Goal: Task Accomplishment & Management: Manage account settings

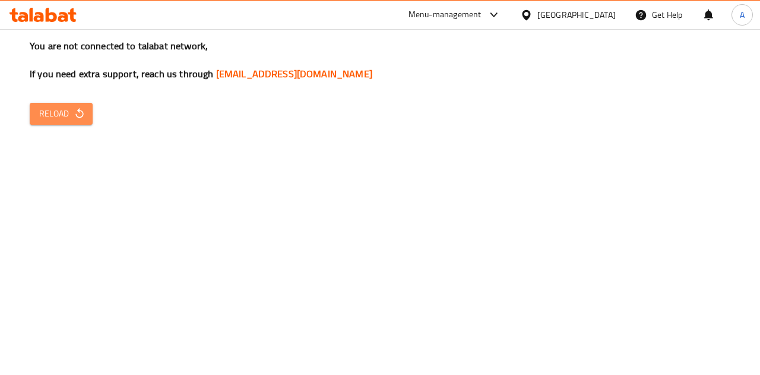
click at [63, 107] on span "Reload" at bounding box center [61, 113] width 44 height 15
click at [49, 119] on span "Reload" at bounding box center [61, 113] width 44 height 15
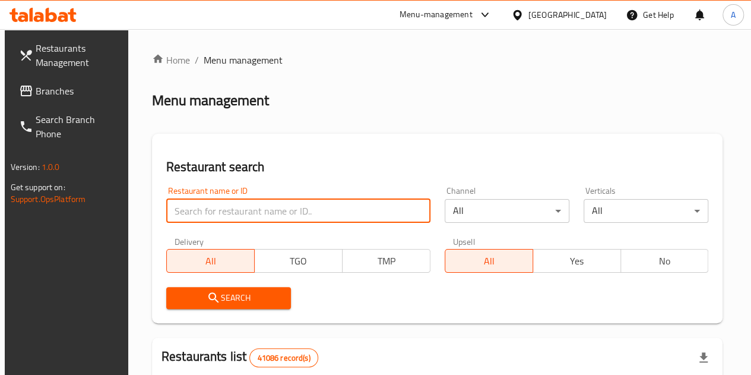
click at [273, 204] on input "search" at bounding box center [298, 211] width 264 height 24
paste input "702717"
type input "702717"
click button "Search" at bounding box center [228, 298] width 125 height 22
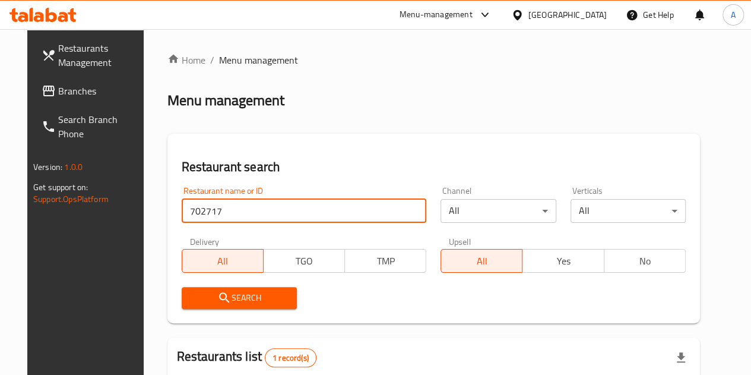
scroll to position [155, 0]
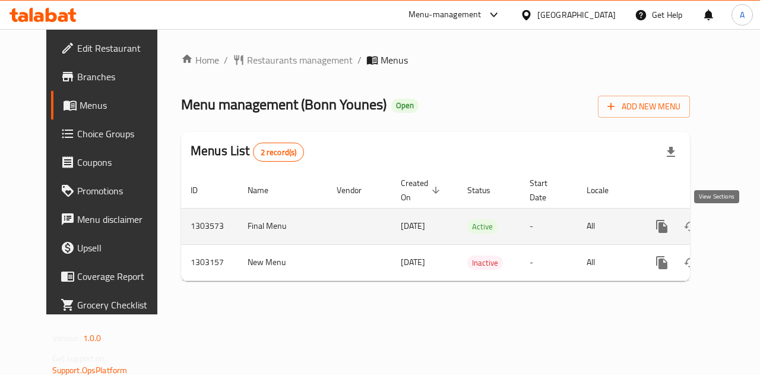
click at [741, 221] on icon "enhanced table" at bounding box center [748, 226] width 14 height 14
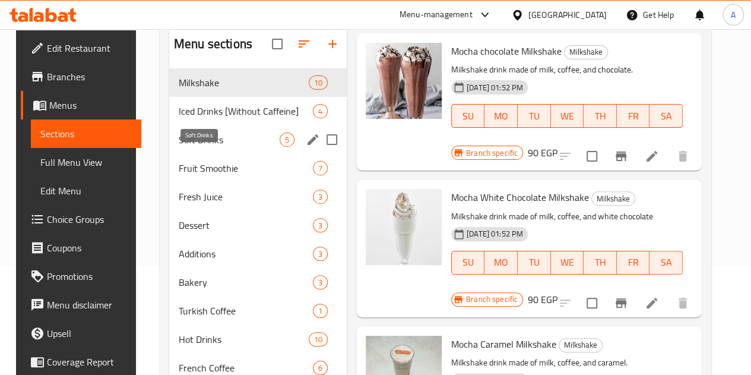
scroll to position [107, 0]
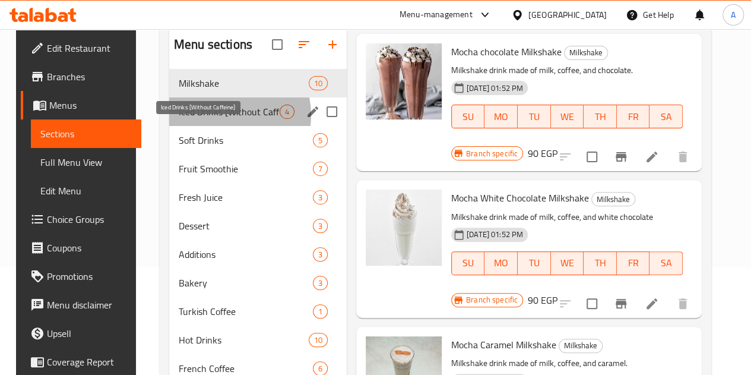
click at [216, 119] on span "Iced Drinks [Without Caffeine]" at bounding box center [229, 112] width 101 height 14
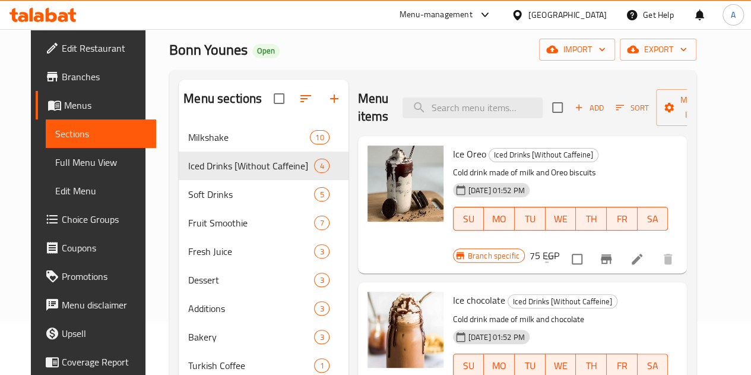
scroll to position [50, 0]
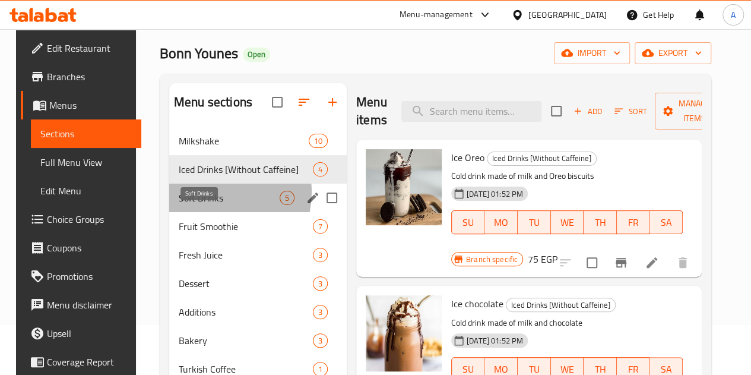
click at [204, 205] on span "Soft Drinks" at bounding box center [229, 198] width 101 height 14
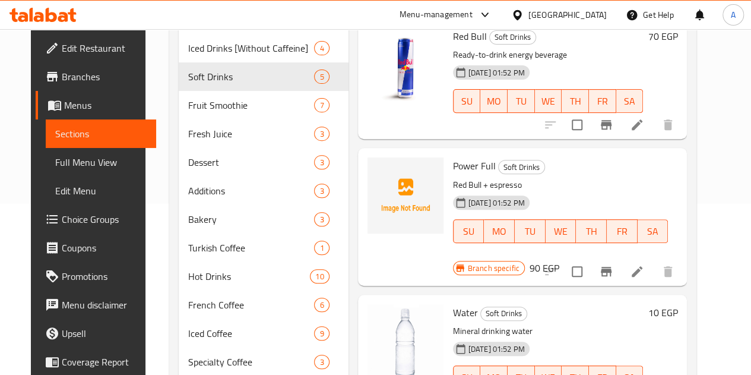
scroll to position [166, 0]
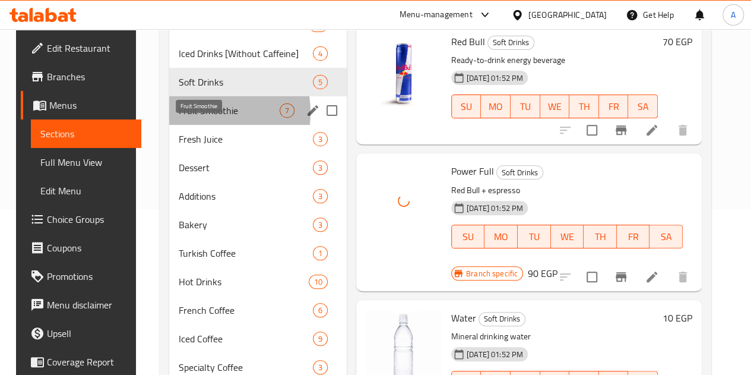
click at [191, 118] on span "Fruit Smoothie" at bounding box center [229, 110] width 101 height 14
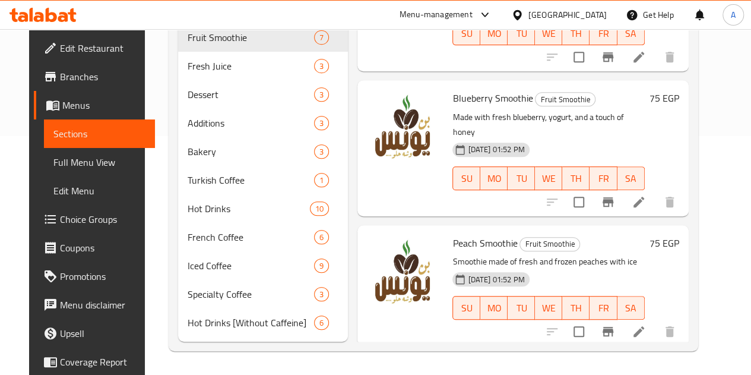
scroll to position [1, 0]
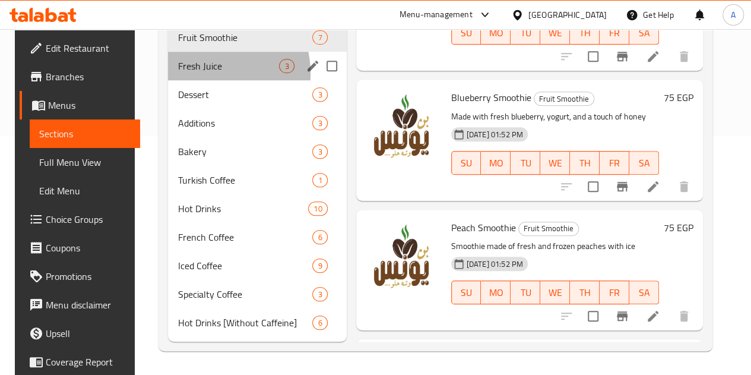
click at [191, 74] on div "Fresh Juice 3" at bounding box center [257, 66] width 178 height 29
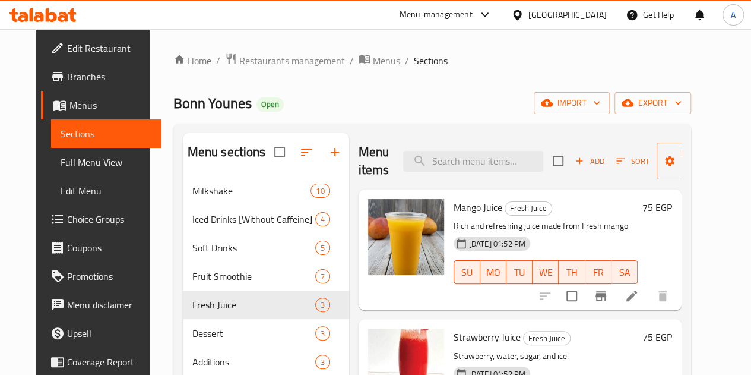
scroll to position [195, 0]
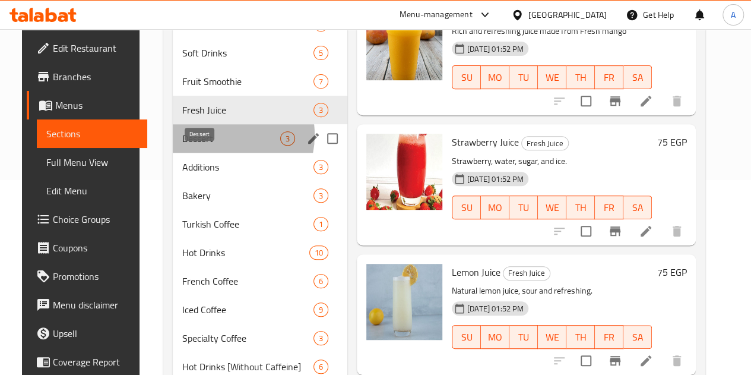
click at [204, 145] on span "Dessert" at bounding box center [231, 138] width 98 height 14
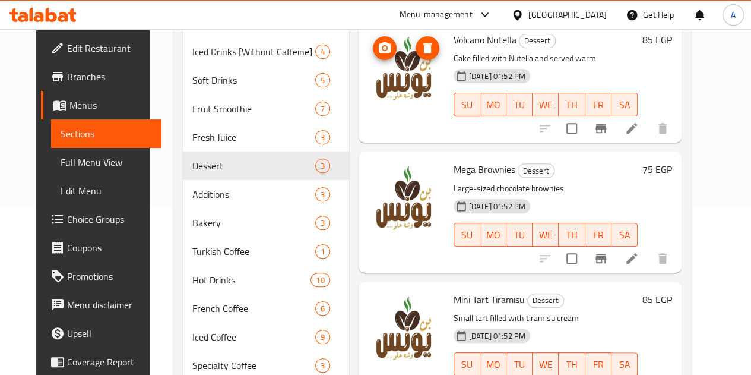
scroll to position [256, 0]
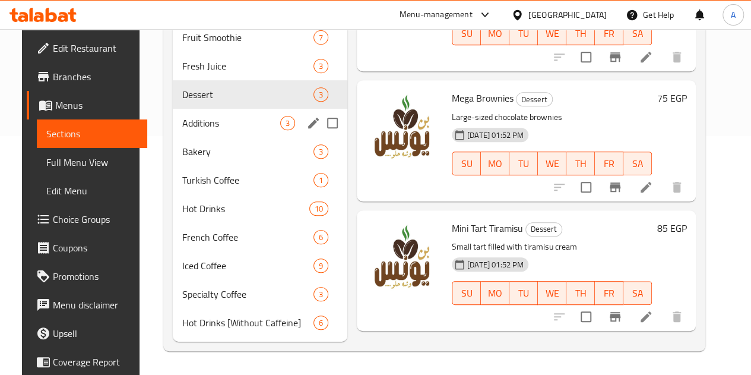
click at [208, 130] on div "Additions 3" at bounding box center [260, 123] width 175 height 29
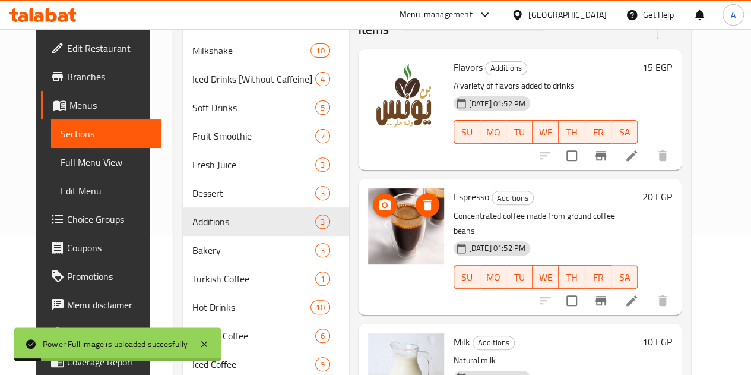
scroll to position [140, 0]
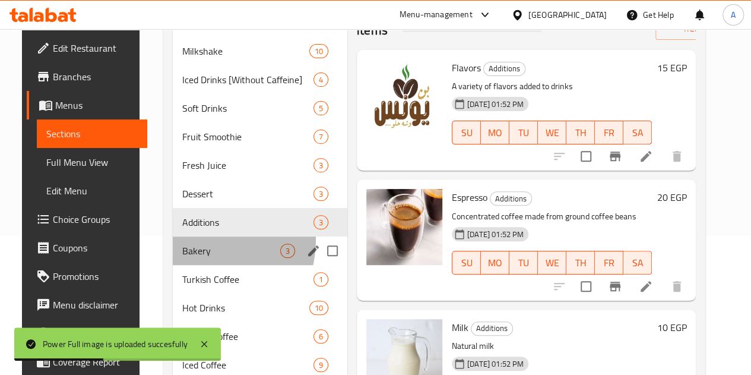
click at [194, 258] on div "Bakery 3" at bounding box center [260, 250] width 175 height 29
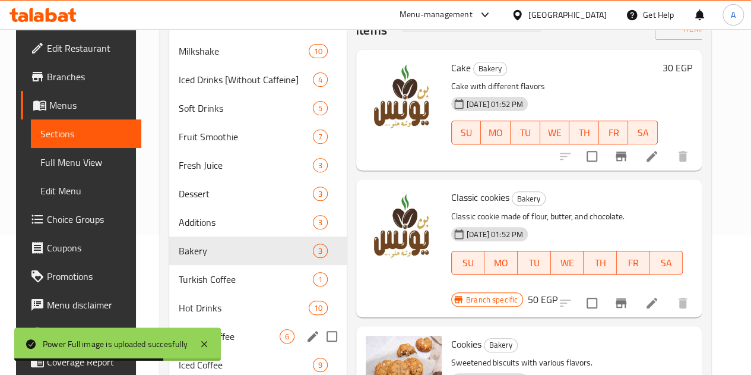
scroll to position [256, 0]
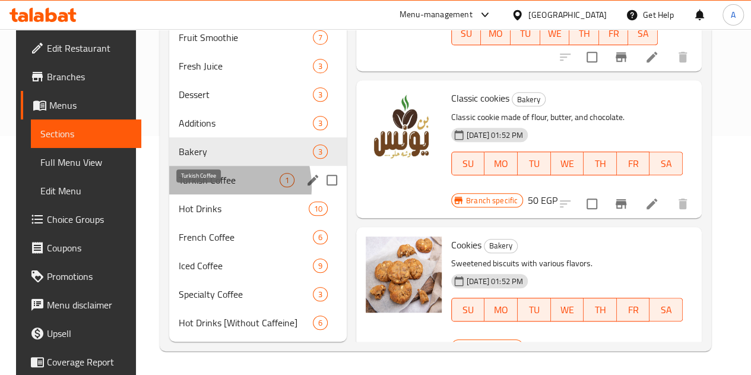
click at [205, 187] on span "Turkish Coffee" at bounding box center [229, 180] width 101 height 14
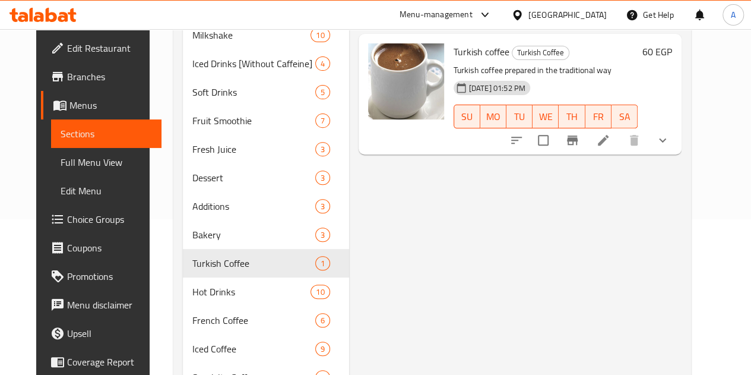
scroll to position [156, 0]
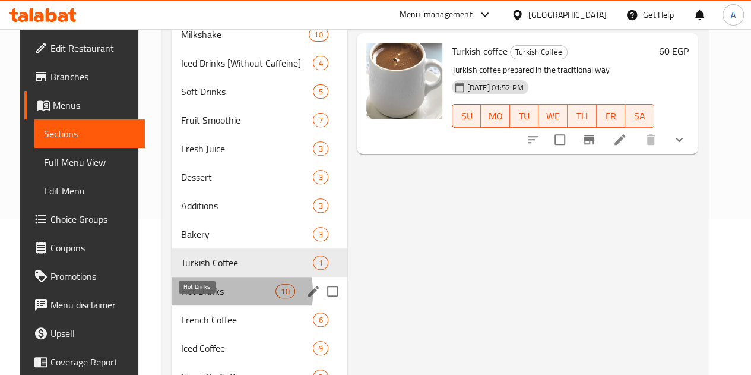
click at [194, 298] on span "Hot Drinks" at bounding box center [228, 291] width 94 height 14
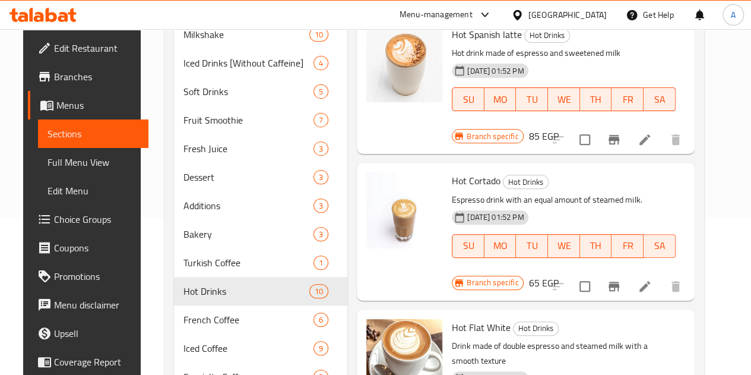
scroll to position [256, 0]
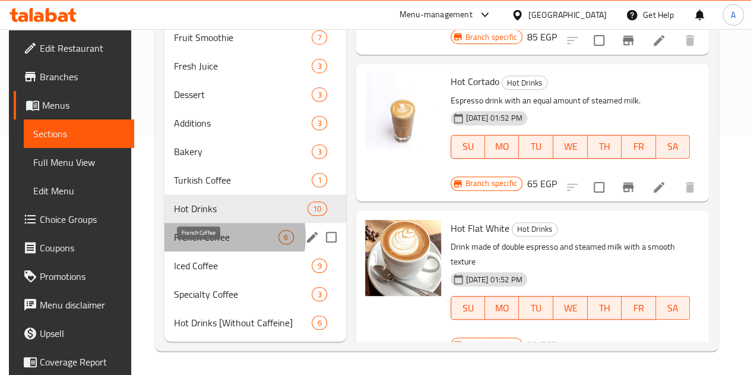
click at [203, 237] on span "French Coffee" at bounding box center [226, 237] width 105 height 14
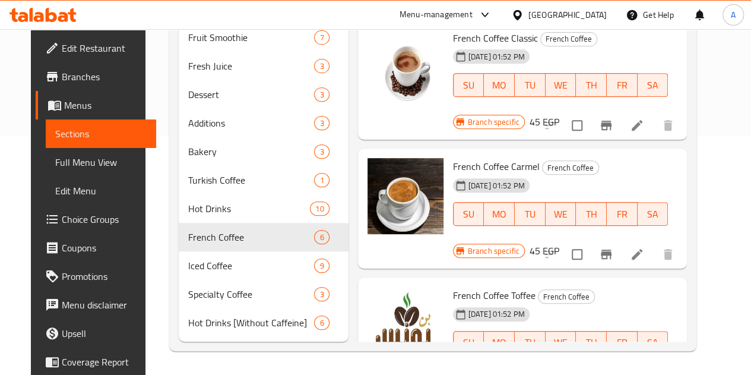
scroll to position [305, 0]
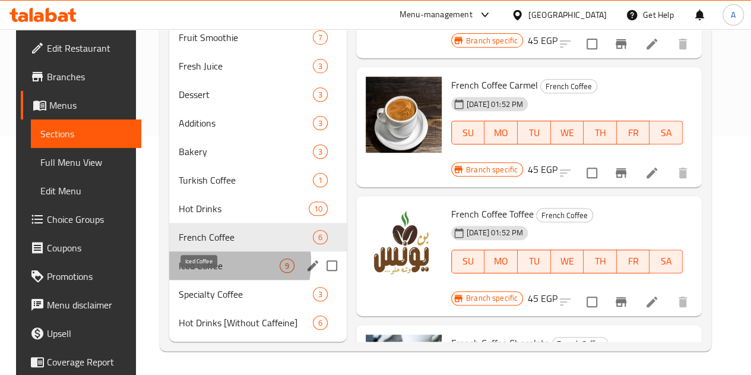
click at [191, 262] on span "Iced Coffee" at bounding box center [229, 265] width 101 height 14
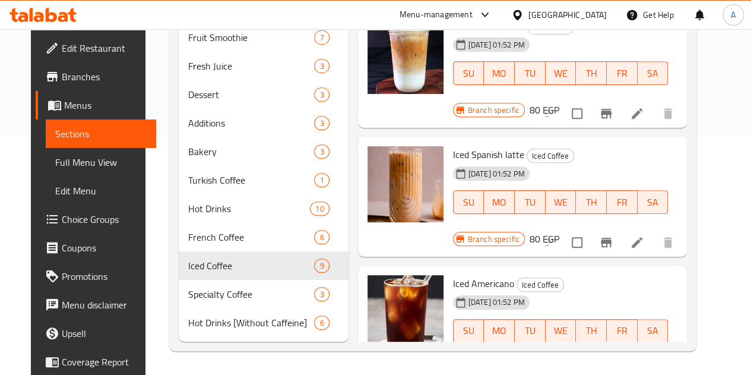
scroll to position [590, 0]
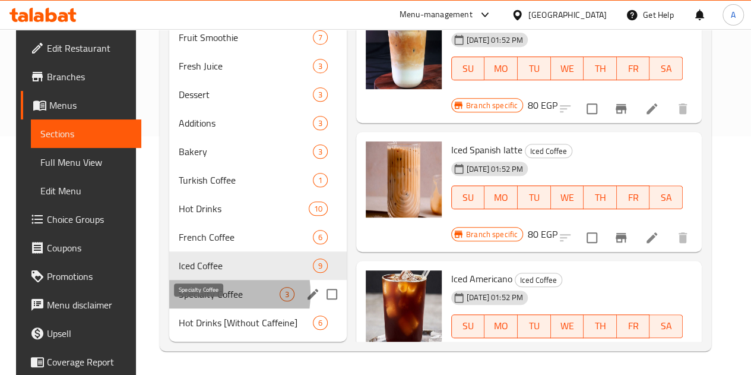
click at [191, 294] on span "Specialty Coffee" at bounding box center [229, 294] width 101 height 14
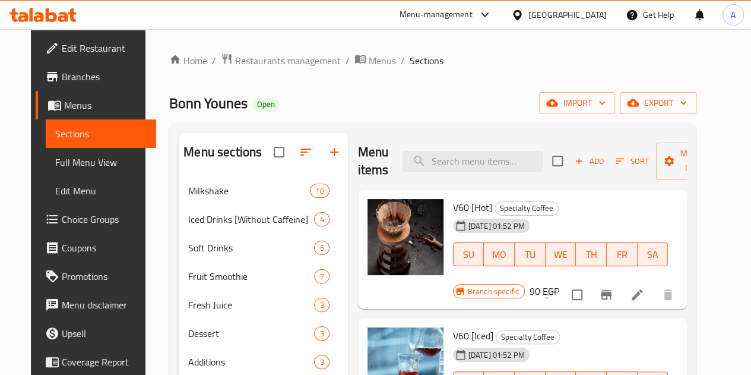
scroll to position [256, 0]
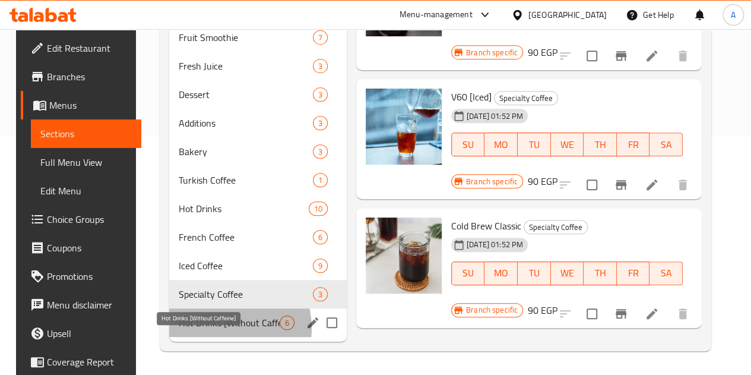
click at [213, 328] on span "Hot Drinks [Without Caffeine]" at bounding box center [229, 322] width 101 height 14
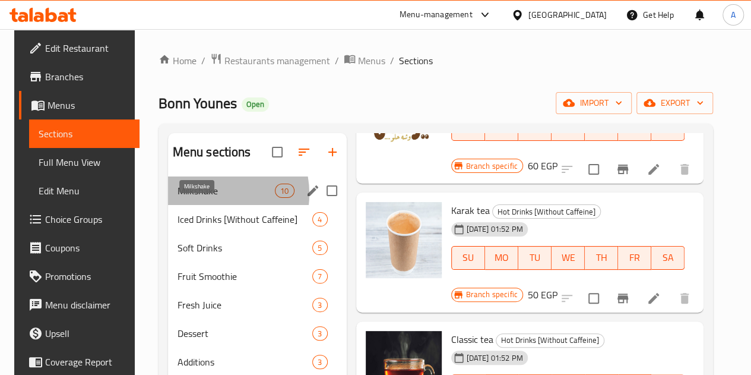
click at [203, 198] on span "Milkshake" at bounding box center [227, 190] width 98 height 14
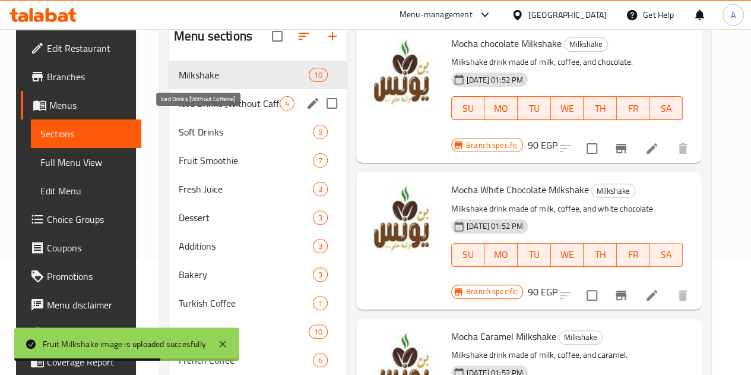
scroll to position [88, 0]
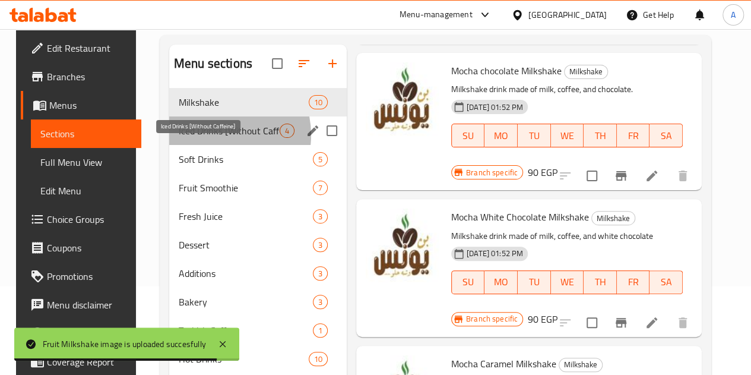
click at [205, 138] on span "Iced Drinks [Without Caffeine]" at bounding box center [229, 131] width 101 height 14
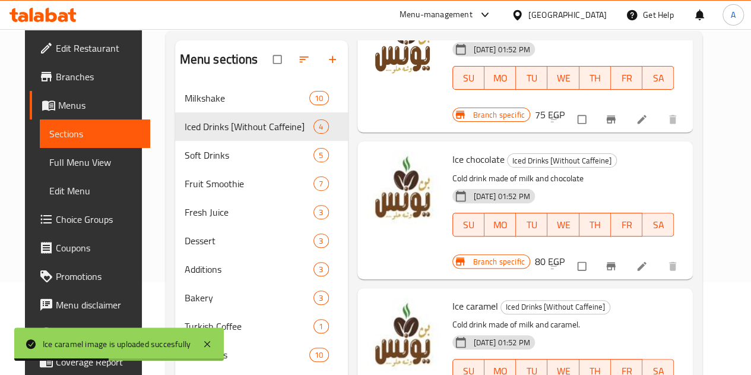
scroll to position [92, 0]
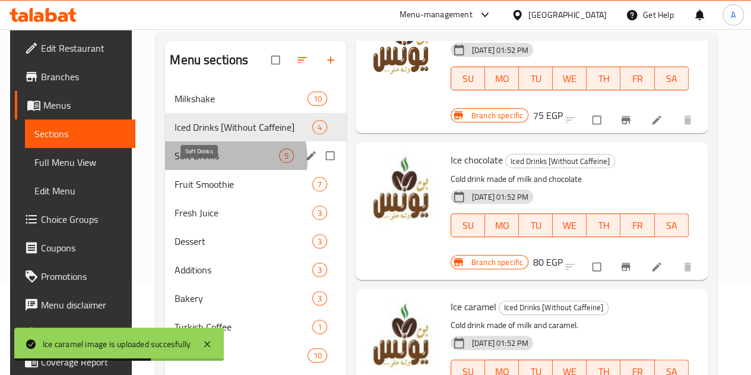
click at [214, 163] on span "Soft Drinks" at bounding box center [227, 155] width 104 height 14
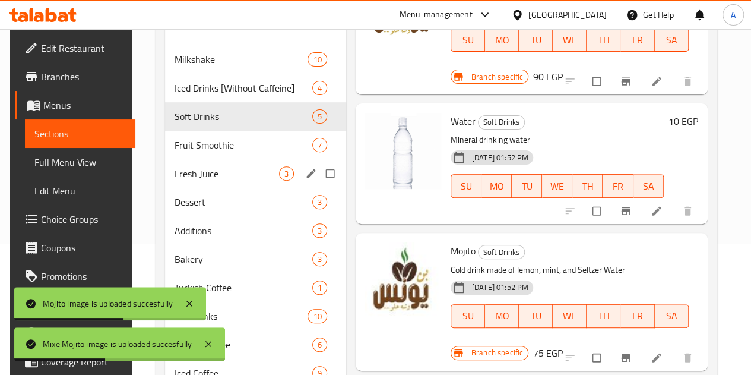
scroll to position [129, 0]
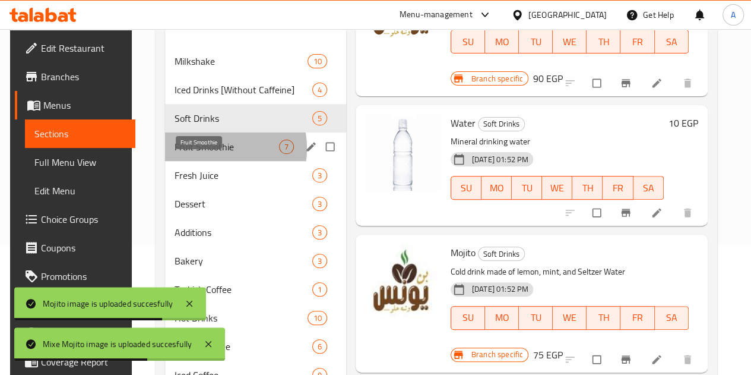
click at [200, 154] on span "Fruit Smoothie" at bounding box center [227, 147] width 104 height 14
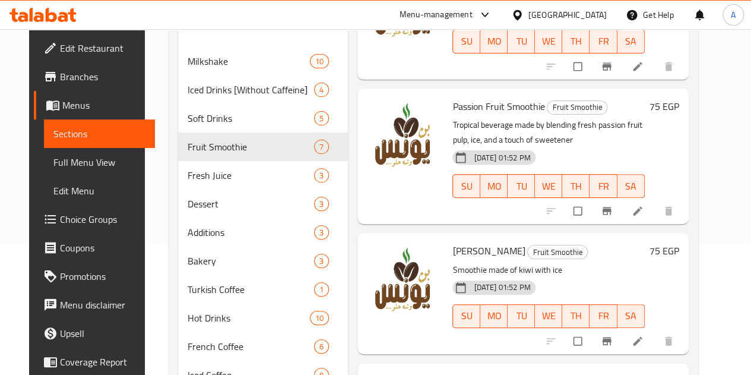
scroll to position [256, 0]
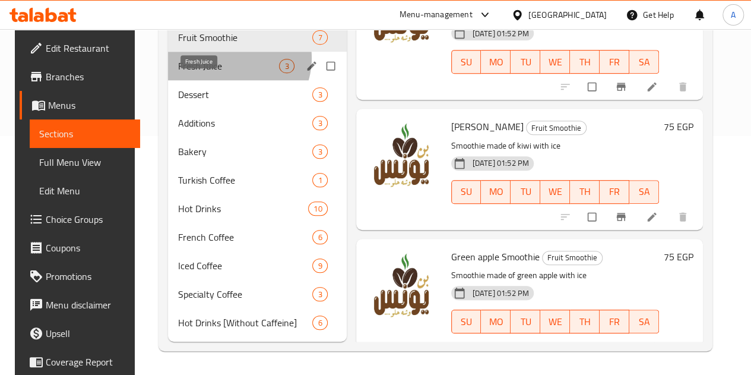
click at [221, 59] on span "Fresh Juice" at bounding box center [229, 66] width 102 height 14
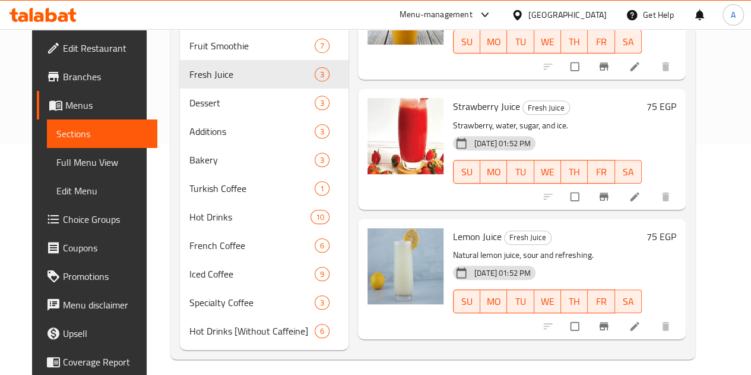
scroll to position [245, 0]
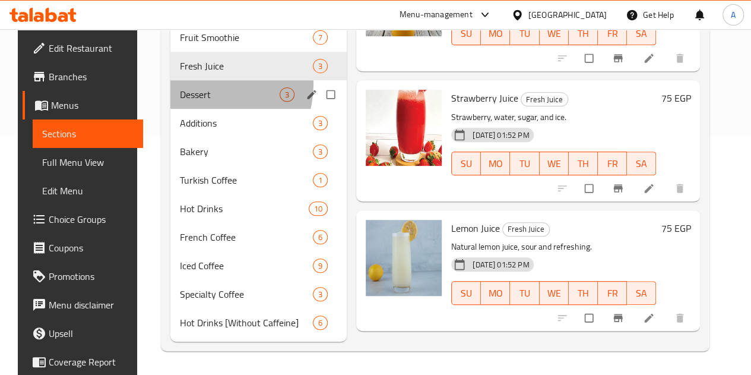
click at [204, 96] on div "Dessert 3" at bounding box center [258, 94] width 177 height 29
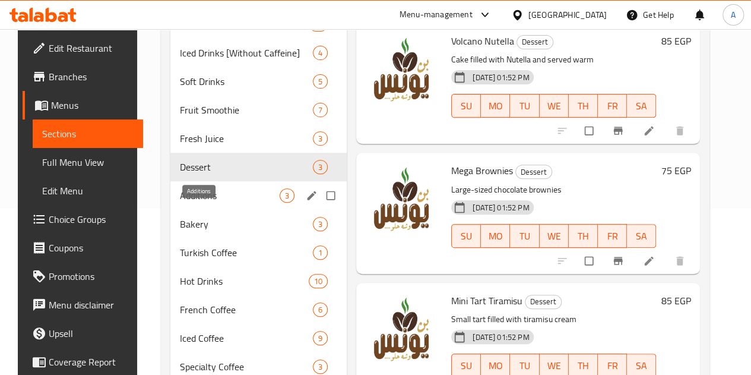
click at [207, 202] on span "Additions" at bounding box center [230, 195] width 100 height 14
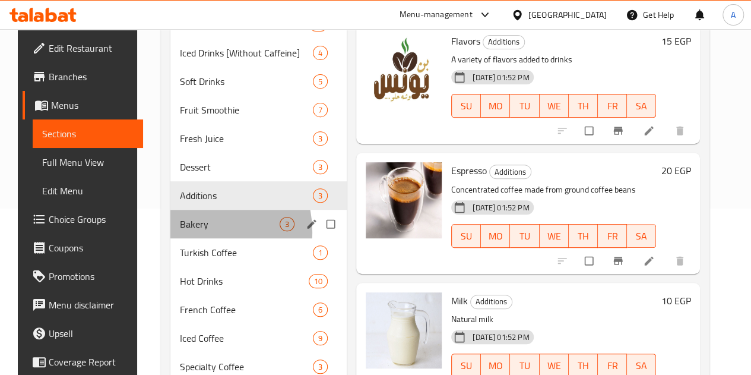
click at [184, 238] on div "Bakery 3" at bounding box center [258, 224] width 177 height 29
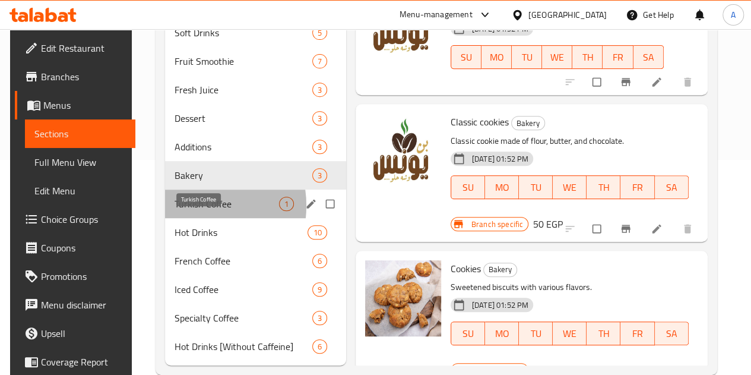
click at [184, 211] on span "Turkish Coffee" at bounding box center [227, 204] width 104 height 14
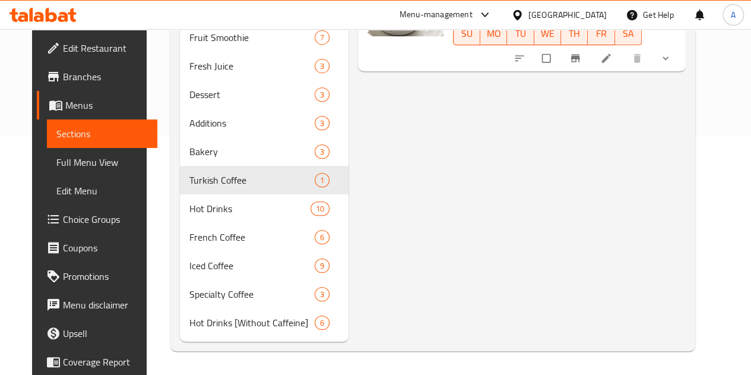
scroll to position [255, 0]
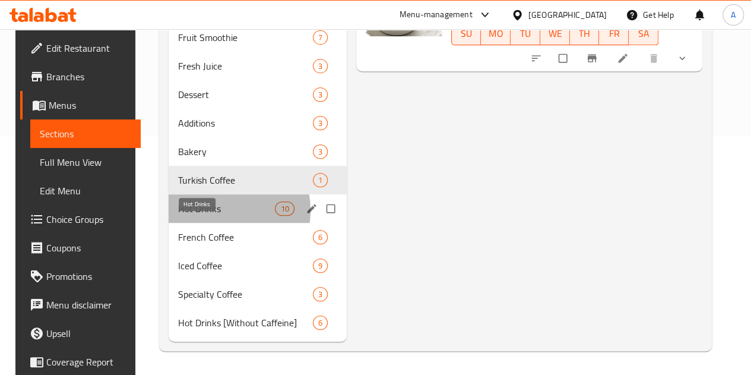
click at [210, 211] on span "Hot Drinks" at bounding box center [226, 208] width 97 height 14
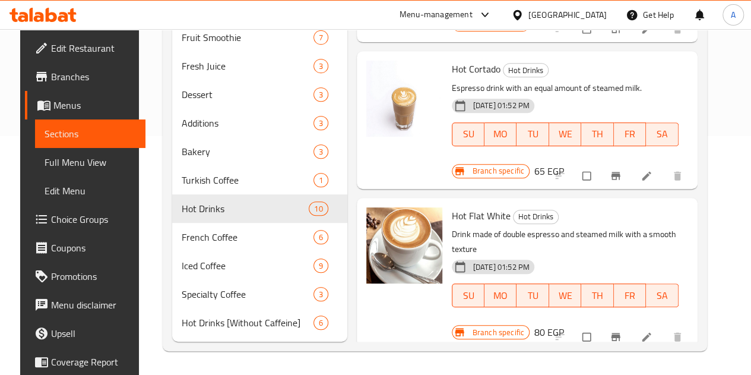
scroll to position [256, 0]
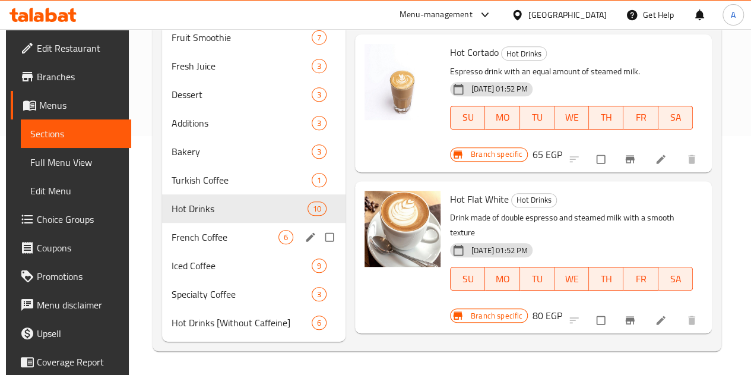
click at [217, 229] on div "French Coffee 6" at bounding box center [253, 237] width 183 height 29
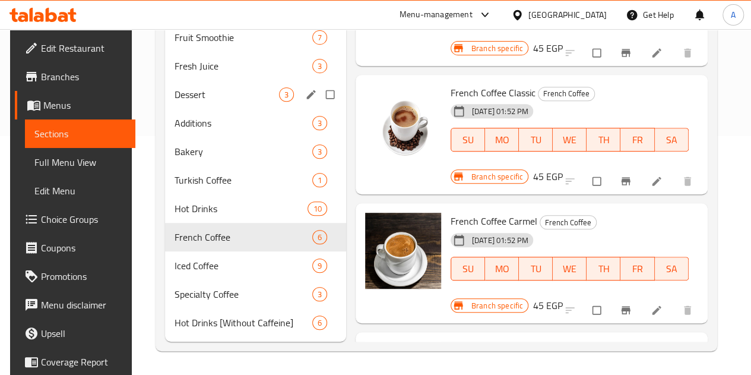
scroll to position [248, 0]
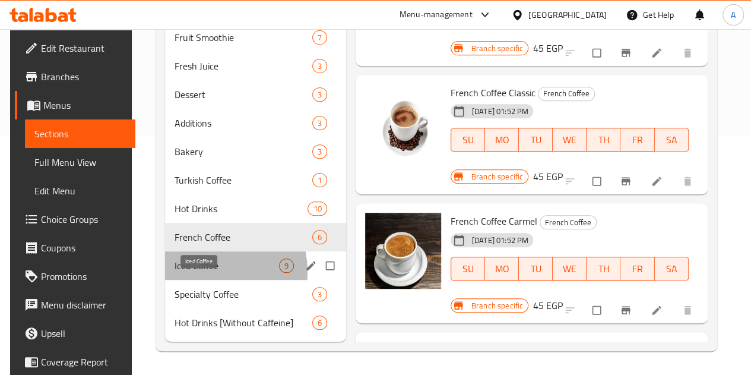
click at [210, 273] on span "Iced Coffee" at bounding box center [227, 265] width 104 height 14
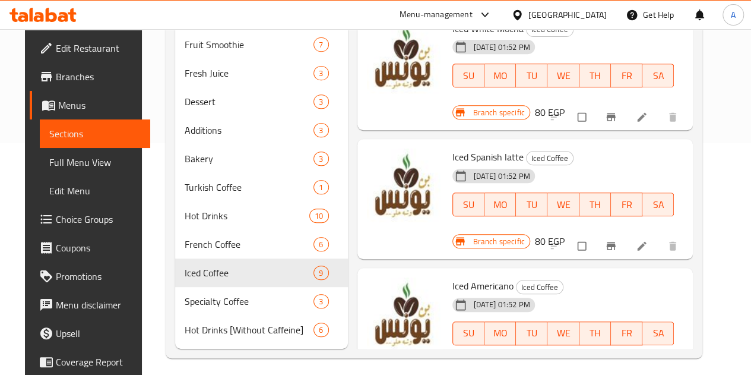
scroll to position [256, 0]
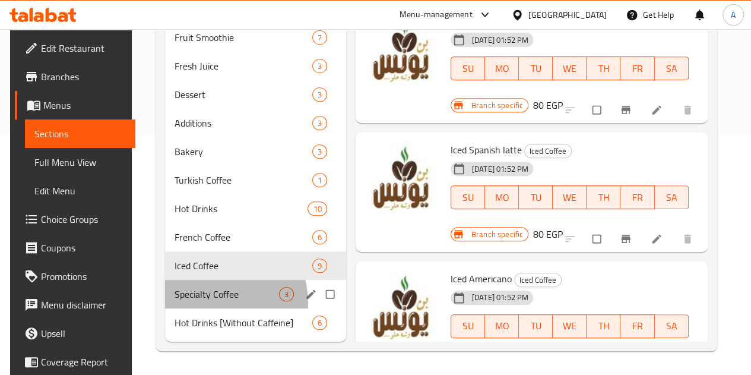
click at [206, 303] on div "Specialty Coffee 3" at bounding box center [255, 294] width 181 height 29
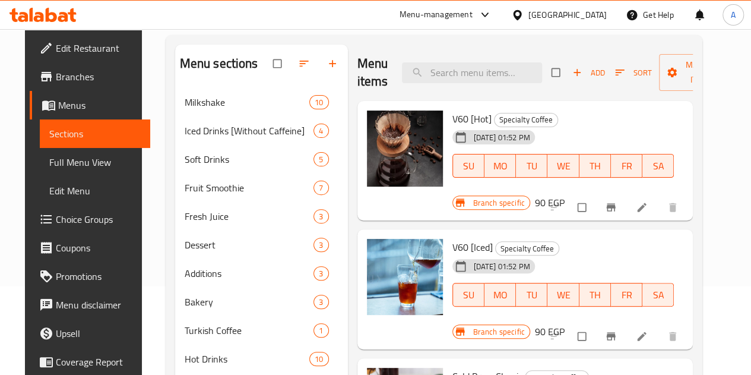
scroll to position [256, 0]
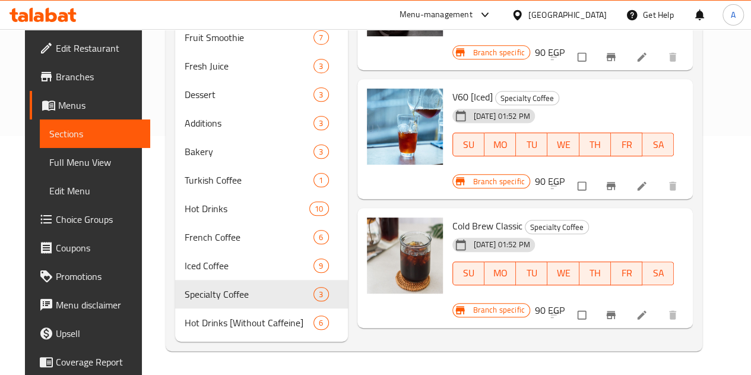
click at [363, 324] on div "Menu items Add Sort Manage items V60 [Hot] Specialty Coffee [DATE] 01:52 PM SU …" at bounding box center [521, 117] width 346 height 447
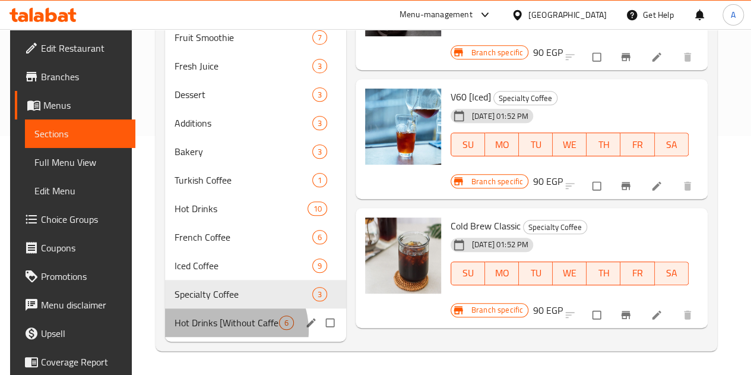
click at [223, 331] on div "Hot Drinks [Without Caffeine] 6" at bounding box center [255, 322] width 181 height 29
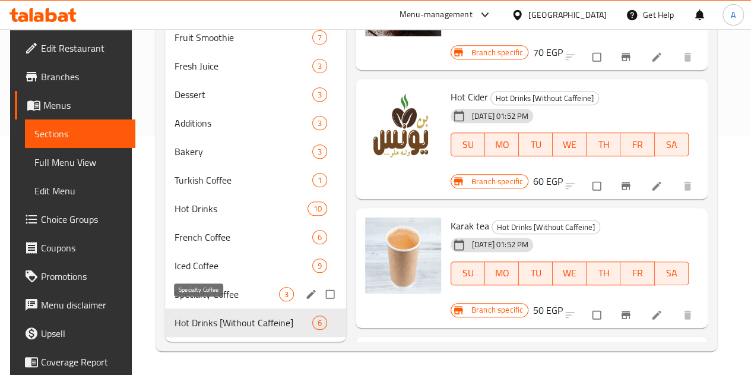
click at [224, 290] on span "Specialty Coffee" at bounding box center [227, 294] width 104 height 14
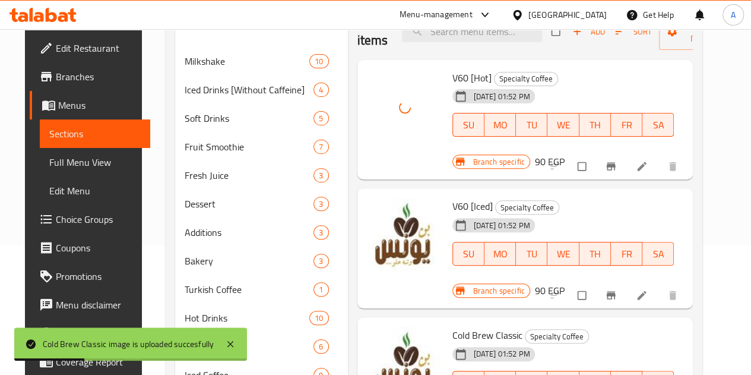
scroll to position [256, 0]
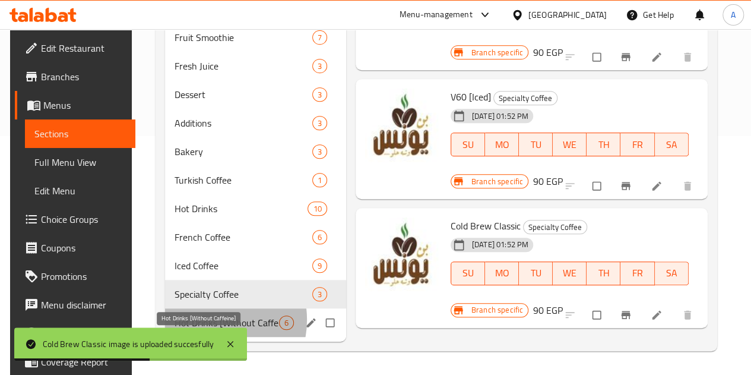
click at [203, 320] on span "Hot Drinks [Without Caffeine]" at bounding box center [227, 322] width 104 height 14
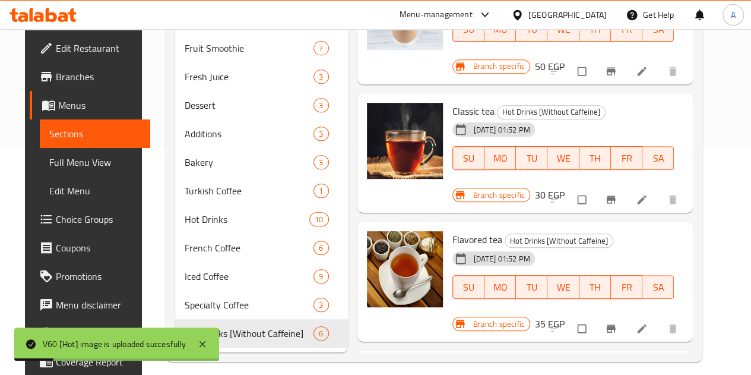
scroll to position [256, 0]
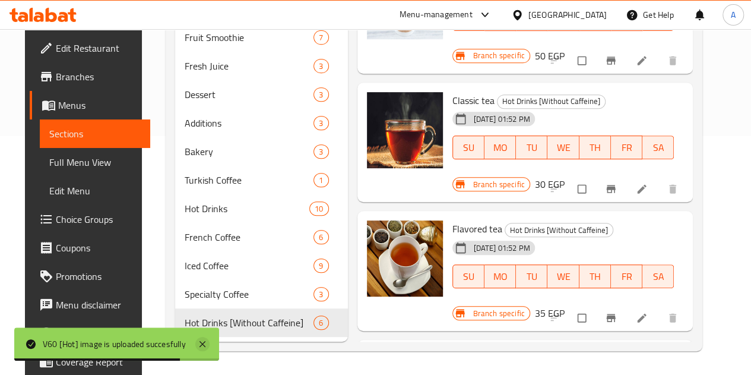
click at [200, 343] on icon at bounding box center [202, 344] width 14 height 14
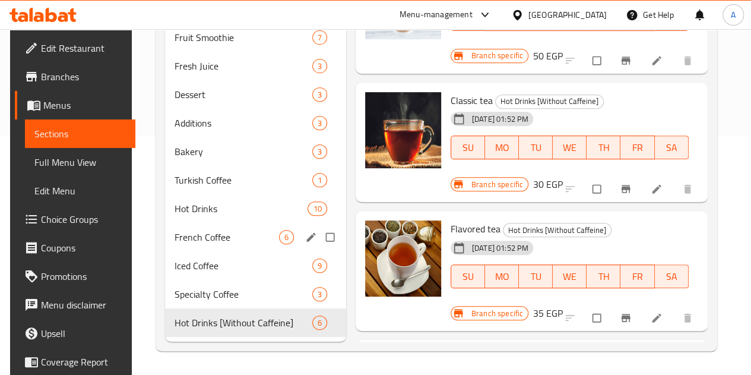
scroll to position [0, 0]
